Goal: Task Accomplishment & Management: Manage account settings

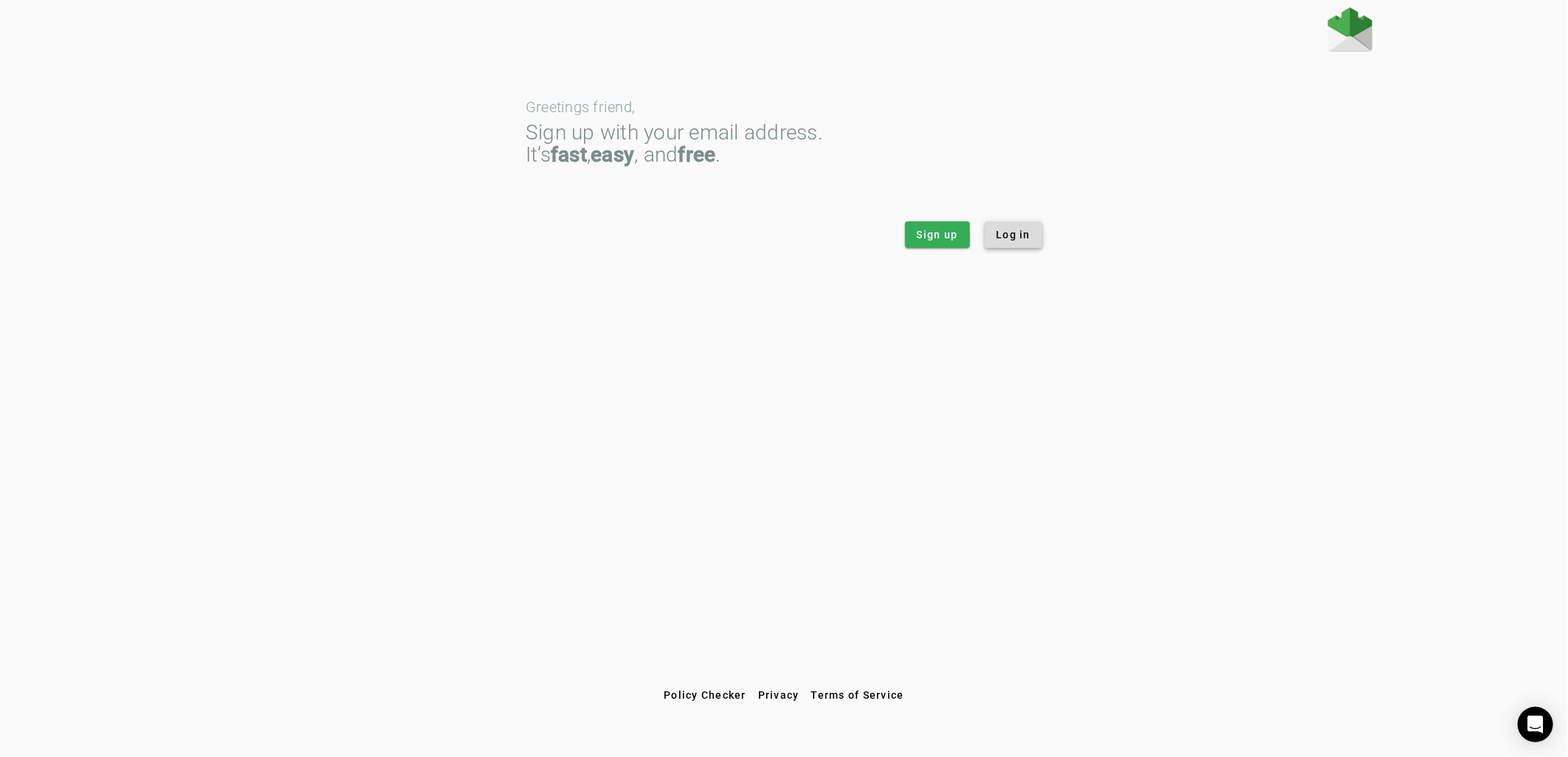
click at [1012, 235] on span "Log in" at bounding box center [1014, 235] width 35 height 15
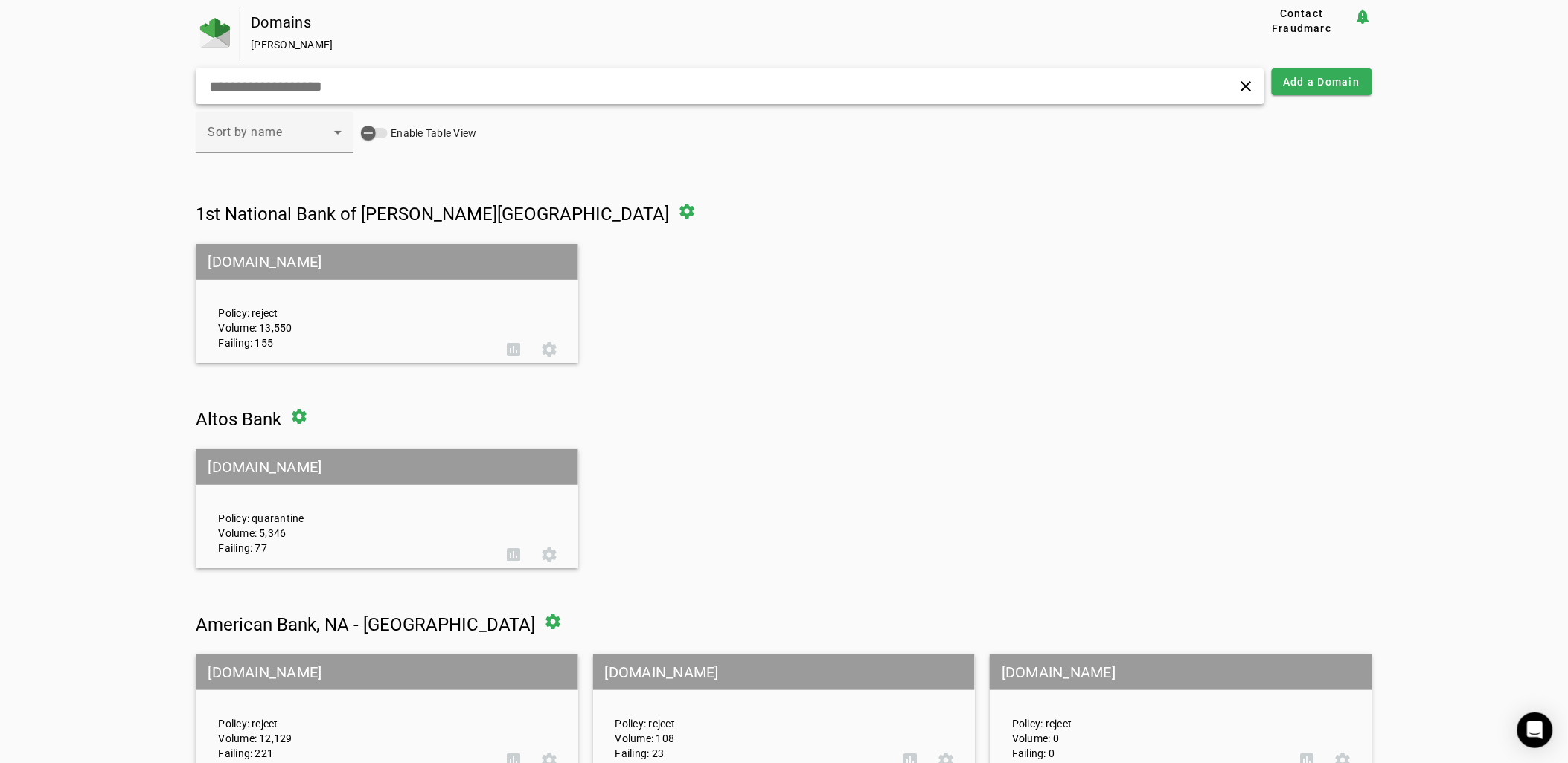
click at [623, 92] on input "text" at bounding box center [500, 86] width 587 height 17
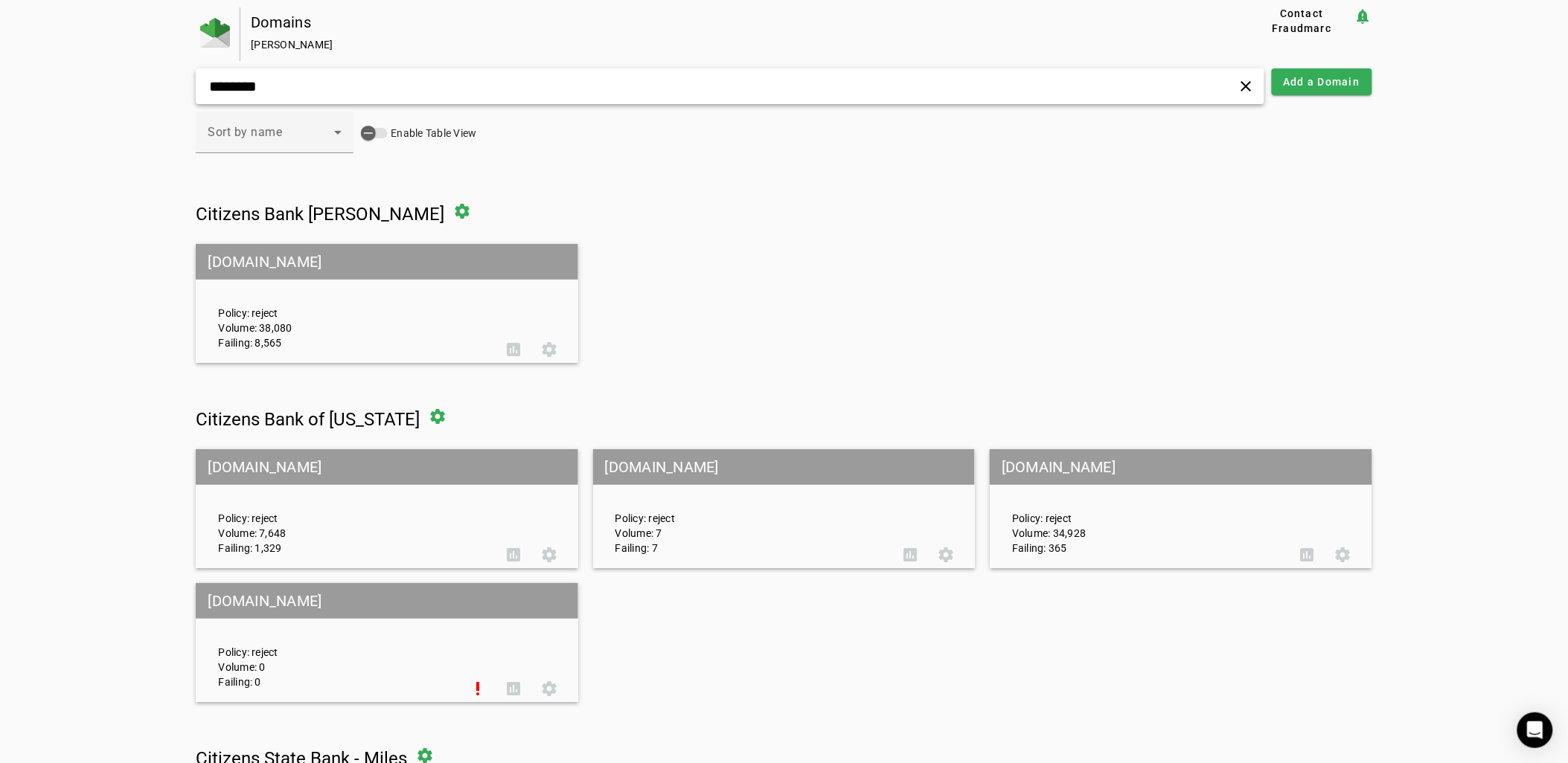
type input "********"
click at [307, 287] on div "Policy: reject Volume: 38,080 Failing: 8,565" at bounding box center [350, 303] width 288 height 93
click at [296, 264] on mat-grid-tile-header "[DOMAIN_NAME]" at bounding box center [386, 261] width 382 height 36
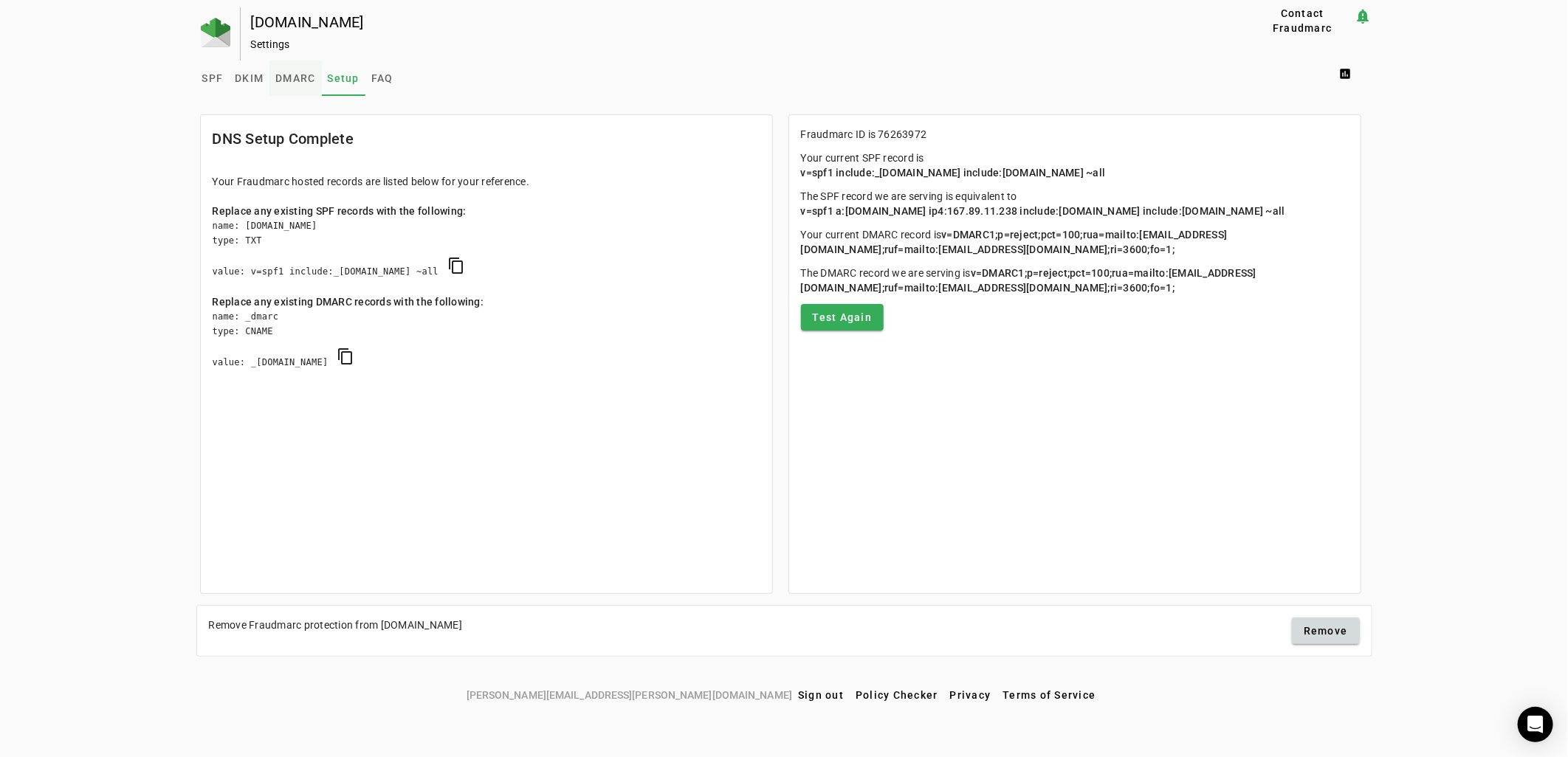
click at [296, 73] on span "DMARC" at bounding box center [295, 78] width 40 height 10
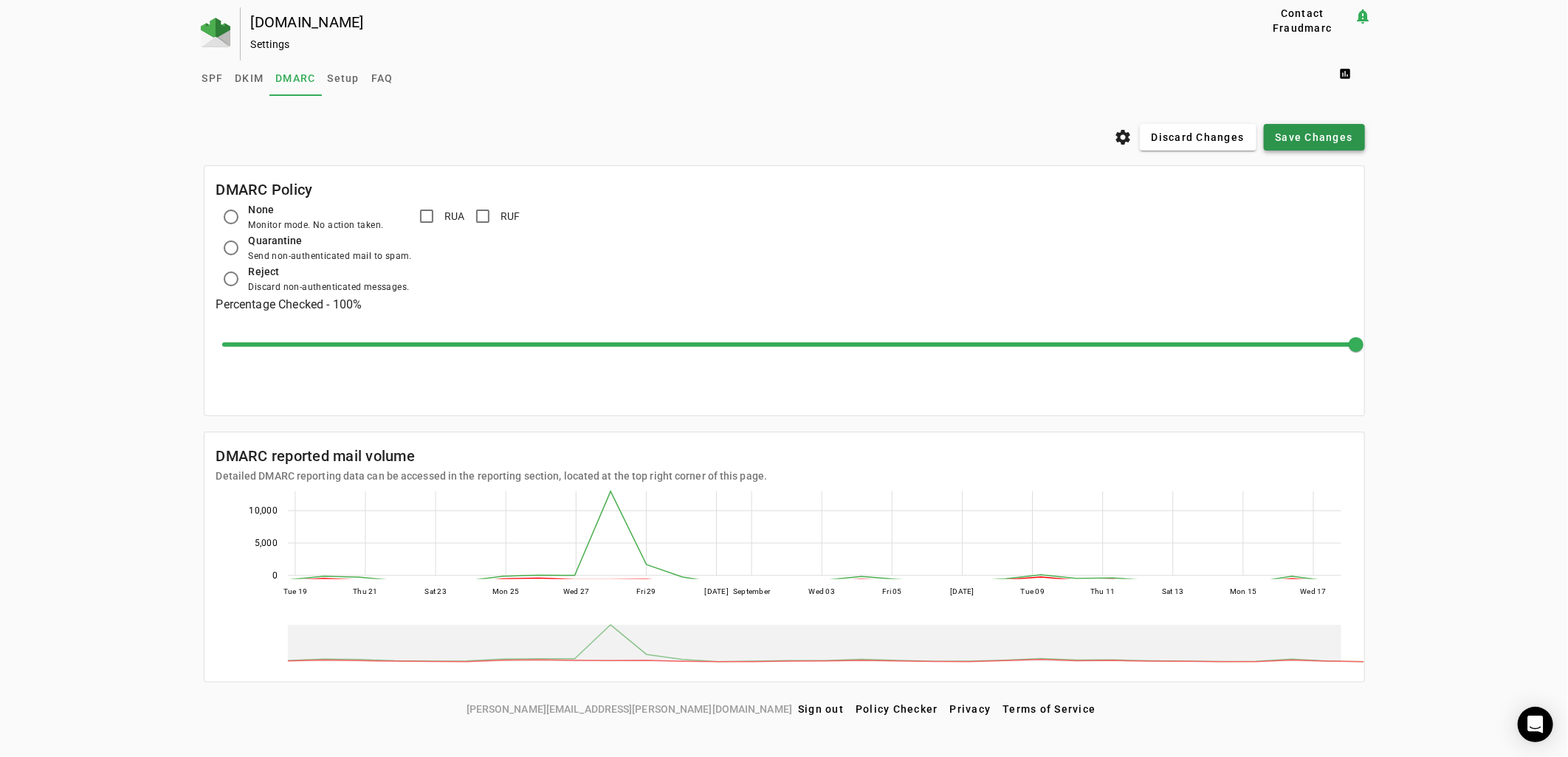
click at [1297, 127] on span at bounding box center [1314, 137] width 101 height 35
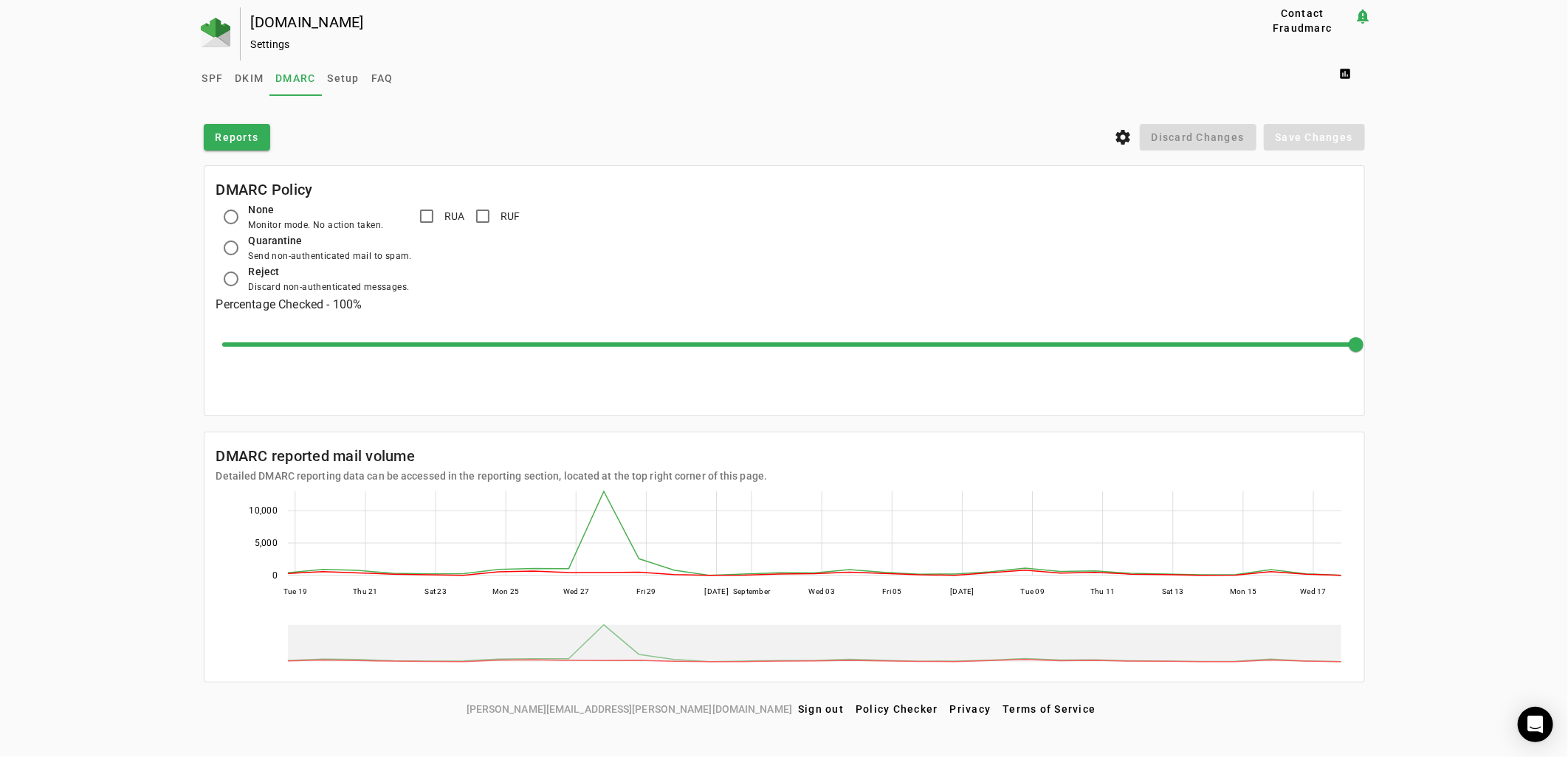
click at [514, 134] on div "Reports settings Discard Changes Save Changes" at bounding box center [785, 137] width 1161 height 27
